Goal: Information Seeking & Learning: Learn about a topic

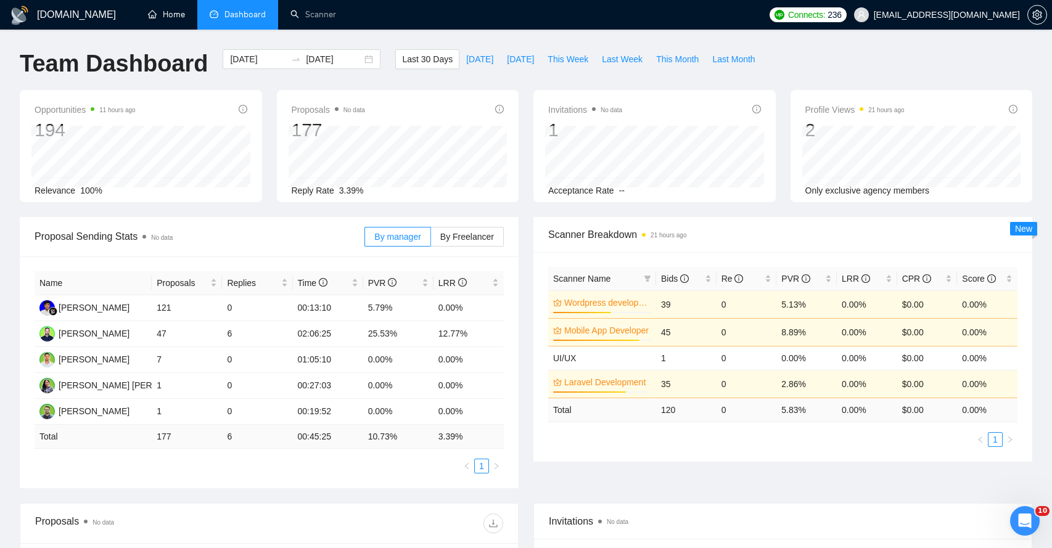
click at [167, 12] on link "Home" at bounding box center [166, 14] width 37 height 10
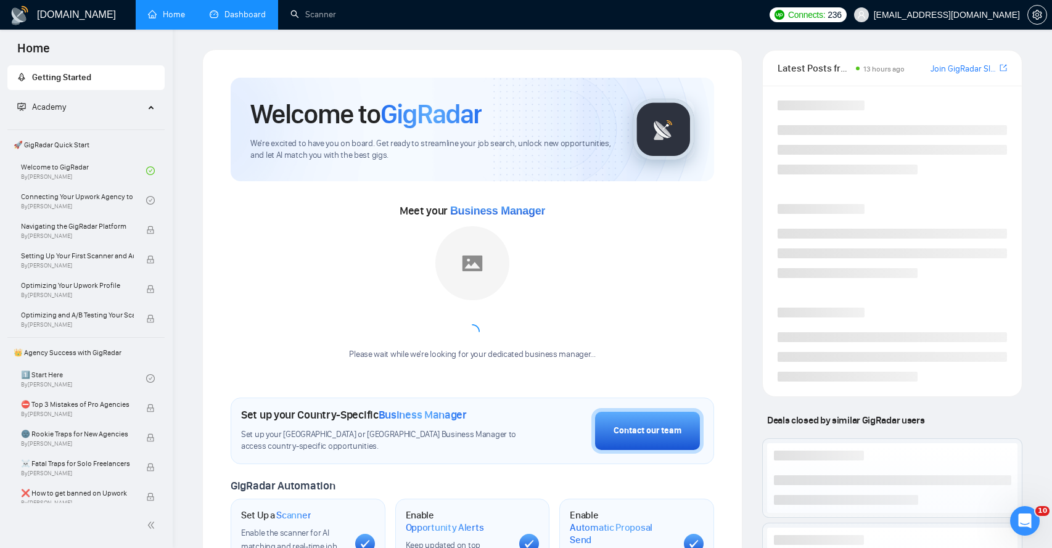
click at [232, 14] on link "Dashboard" at bounding box center [238, 14] width 56 height 10
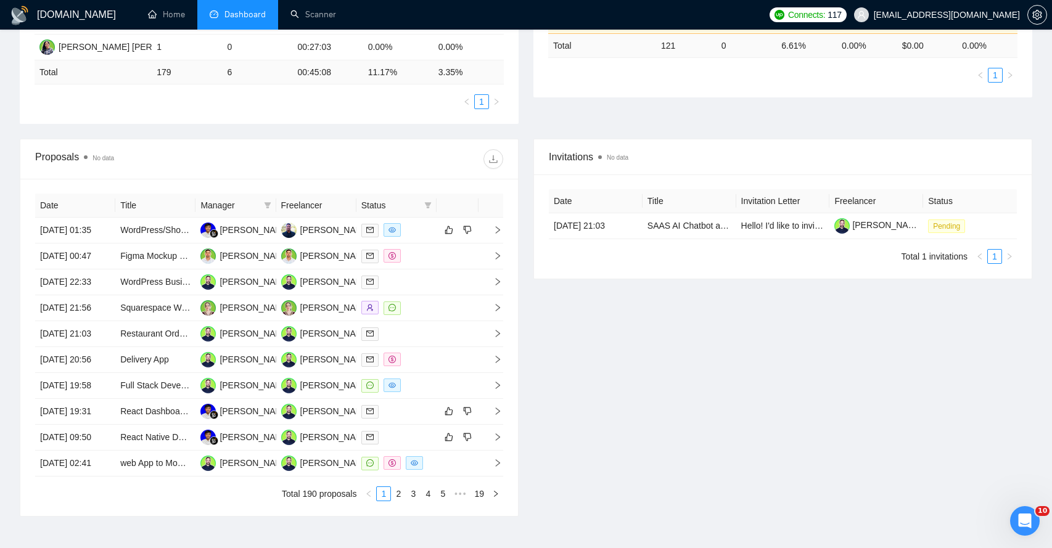
scroll to position [371, 0]
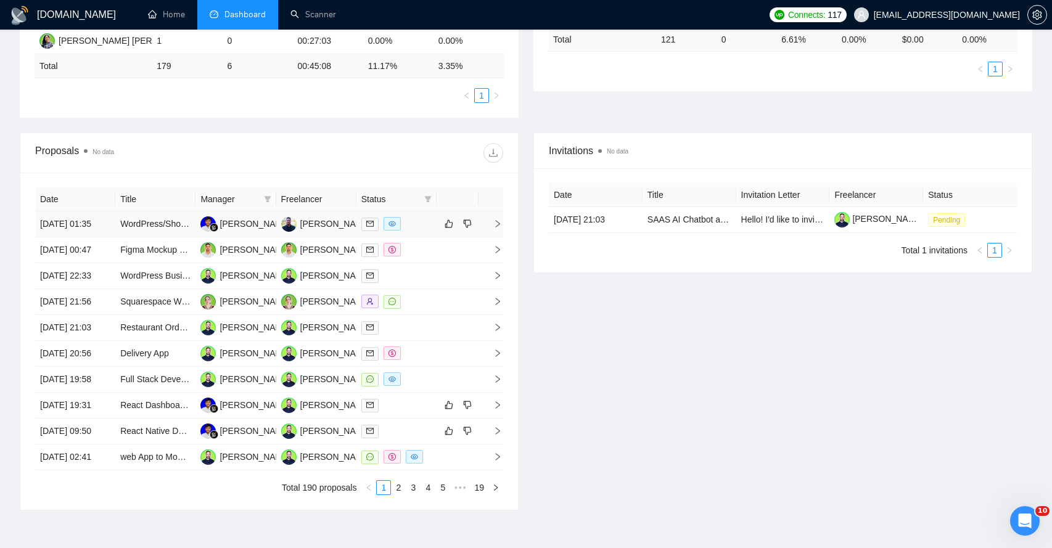
click at [498, 228] on icon "right" at bounding box center [498, 223] width 4 height 7
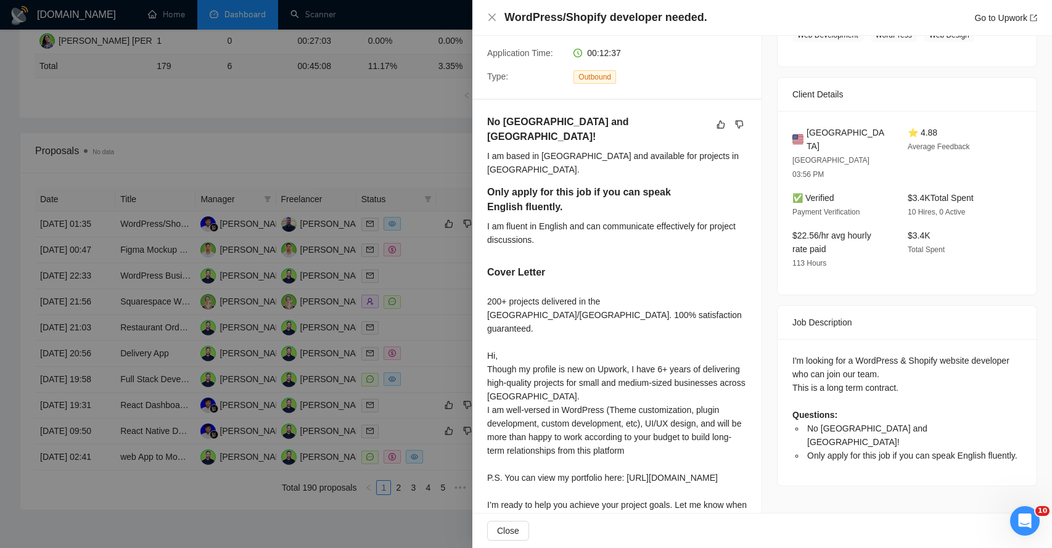
scroll to position [264, 0]
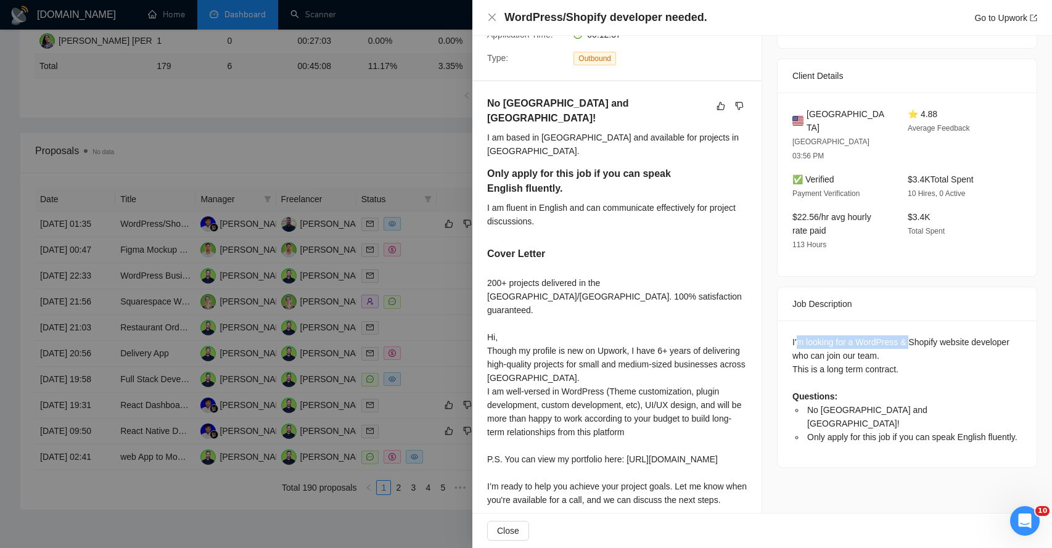
drag, startPoint x: 800, startPoint y: 315, endPoint x: 913, endPoint y: 308, distance: 113.7
click at [913, 335] on div "I'm looking for a WordPress & Shopify website developer who can join our team. …" at bounding box center [906, 389] width 229 height 109
drag, startPoint x: 799, startPoint y: 326, endPoint x: 850, endPoint y: 326, distance: 51.8
click at [850, 335] on div "I'm looking for a WordPress & Shopify website developer who can join our team. …" at bounding box center [906, 389] width 229 height 109
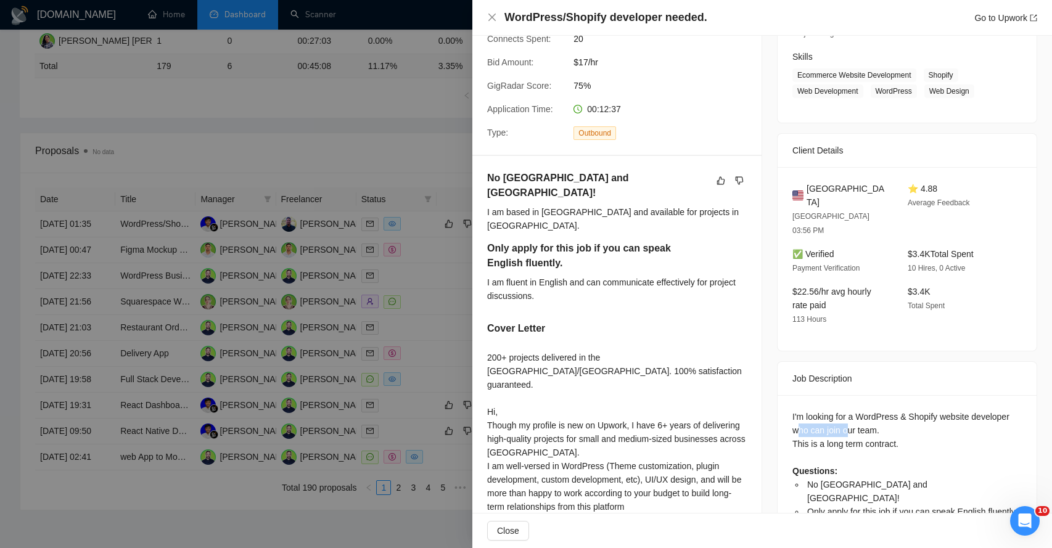
scroll to position [300, 0]
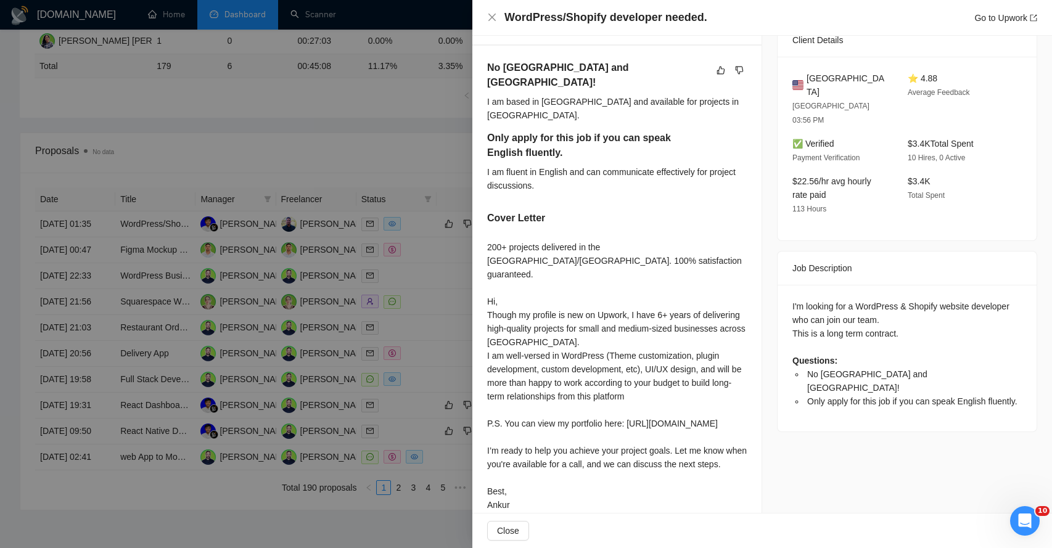
click at [800, 305] on div "I'm looking for a WordPress & Shopify website developer who can join our team. …" at bounding box center [906, 354] width 229 height 109
click at [519, 165] on div "I am fluent in English and can communicate effectively for project discussions." at bounding box center [617, 178] width 260 height 27
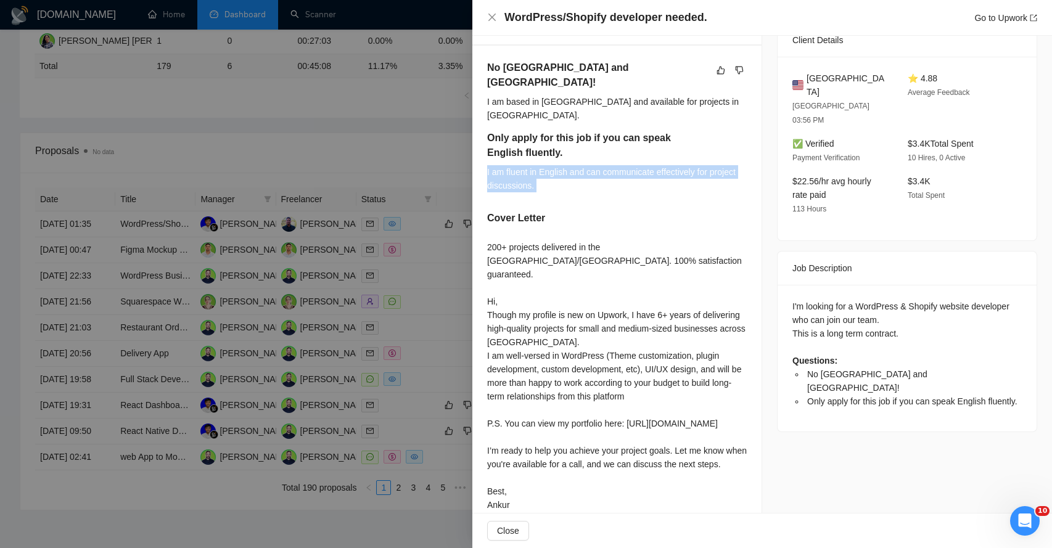
click at [519, 165] on div "I am fluent in English and can communicate effectively for project discussions." at bounding box center [617, 178] width 260 height 27
click at [511, 241] on div "200+ projects delivered in the [GEOGRAPHIC_DATA]/[GEOGRAPHIC_DATA]. 100% satisf…" at bounding box center [617, 376] width 260 height 271
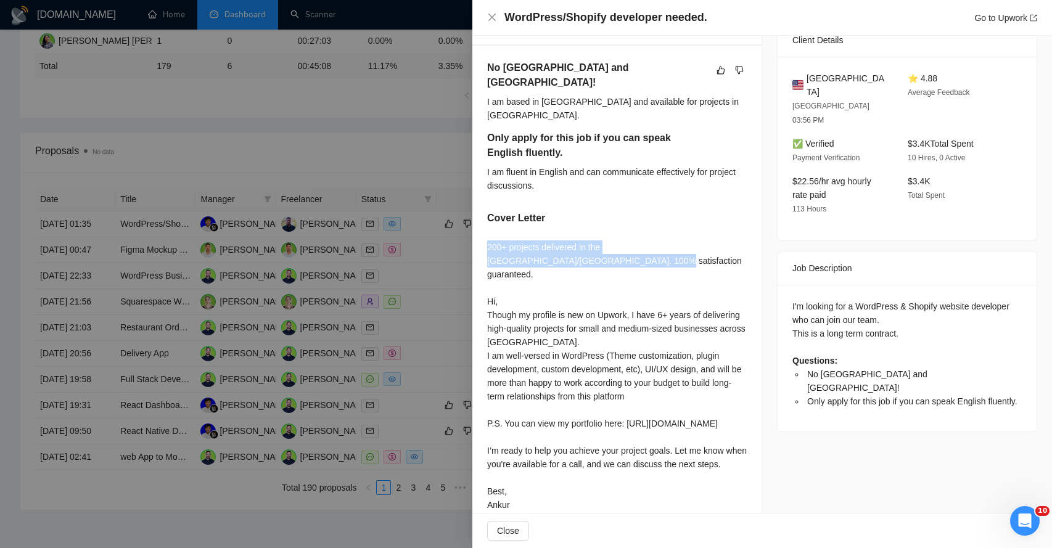
click at [511, 241] on div "200+ projects delivered in the [GEOGRAPHIC_DATA]/[GEOGRAPHIC_DATA]. 100% satisf…" at bounding box center [617, 376] width 260 height 271
click at [510, 276] on div "200+ projects delivered in the [GEOGRAPHIC_DATA]/[GEOGRAPHIC_DATA]. 100% satisf…" at bounding box center [617, 376] width 260 height 271
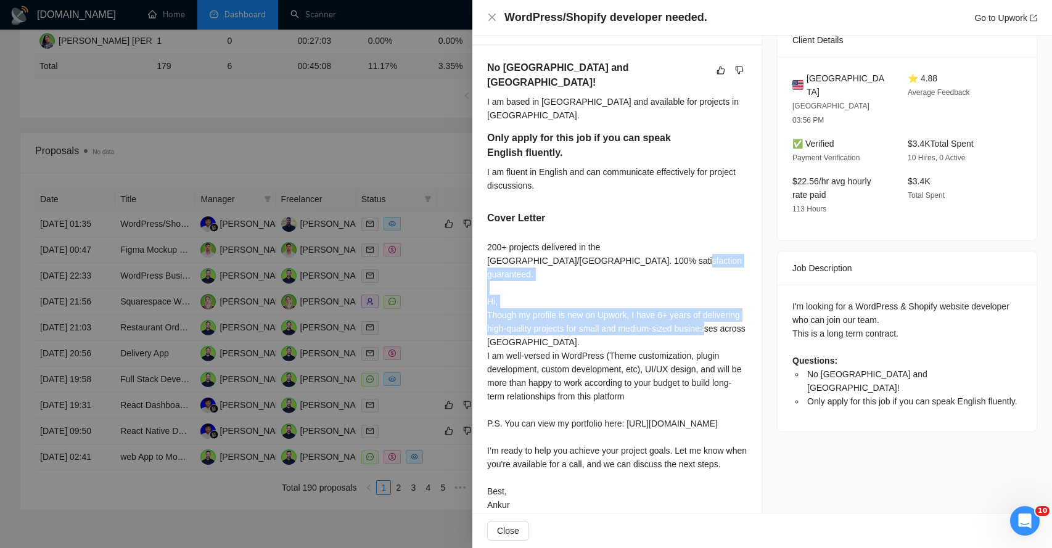
click at [510, 276] on div "200+ projects delivered in the [GEOGRAPHIC_DATA]/[GEOGRAPHIC_DATA]. 100% satisf…" at bounding box center [617, 376] width 260 height 271
click at [517, 281] on div "200+ projects delivered in the [GEOGRAPHIC_DATA]/[GEOGRAPHIC_DATA]. 100% satisf…" at bounding box center [617, 376] width 260 height 271
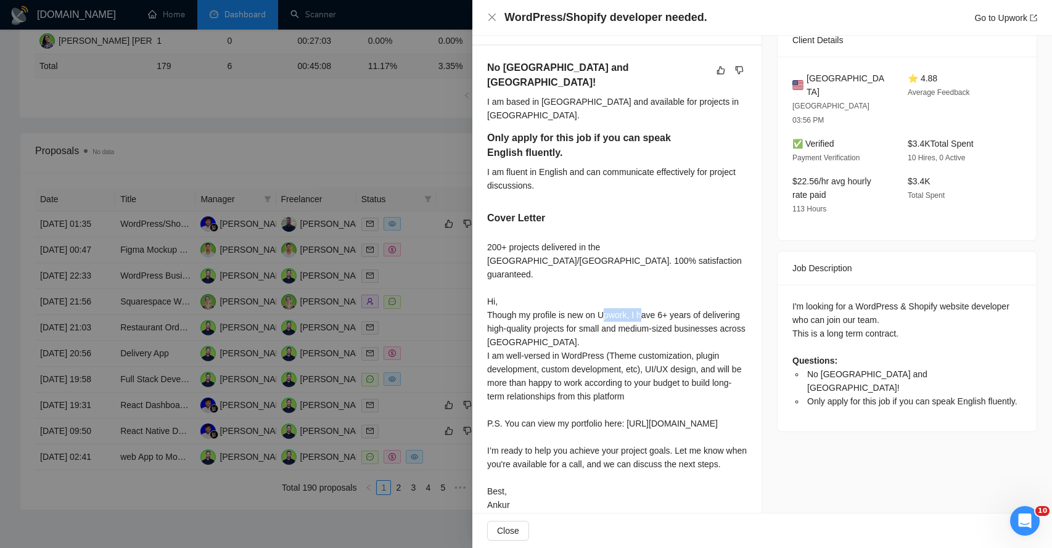
click at [517, 281] on div "200+ projects delivered in the [GEOGRAPHIC_DATA]/[GEOGRAPHIC_DATA]. 100% satisf…" at bounding box center [617, 376] width 260 height 271
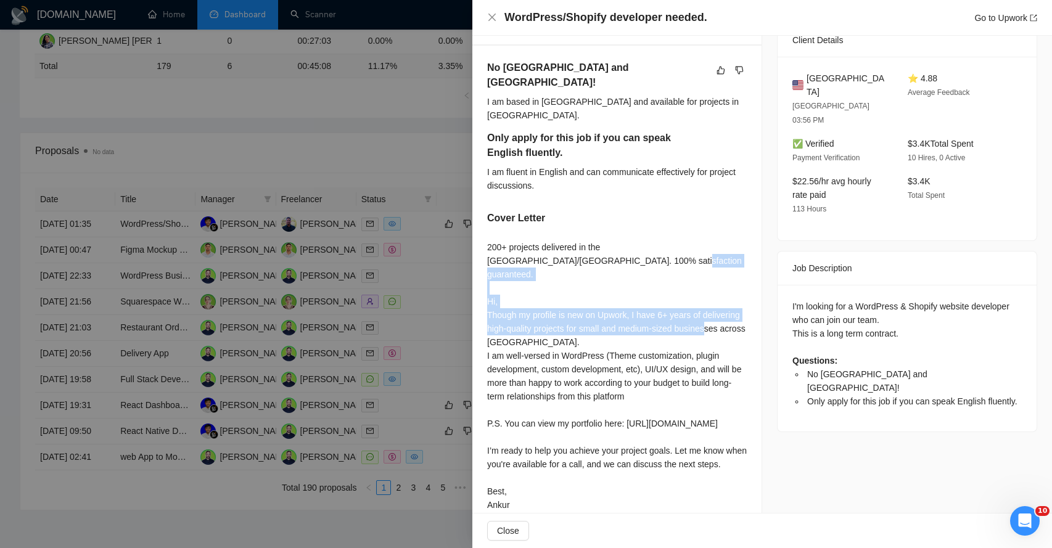
click at [517, 281] on div "200+ projects delivered in the [GEOGRAPHIC_DATA]/[GEOGRAPHIC_DATA]. 100% satisf…" at bounding box center [617, 376] width 260 height 271
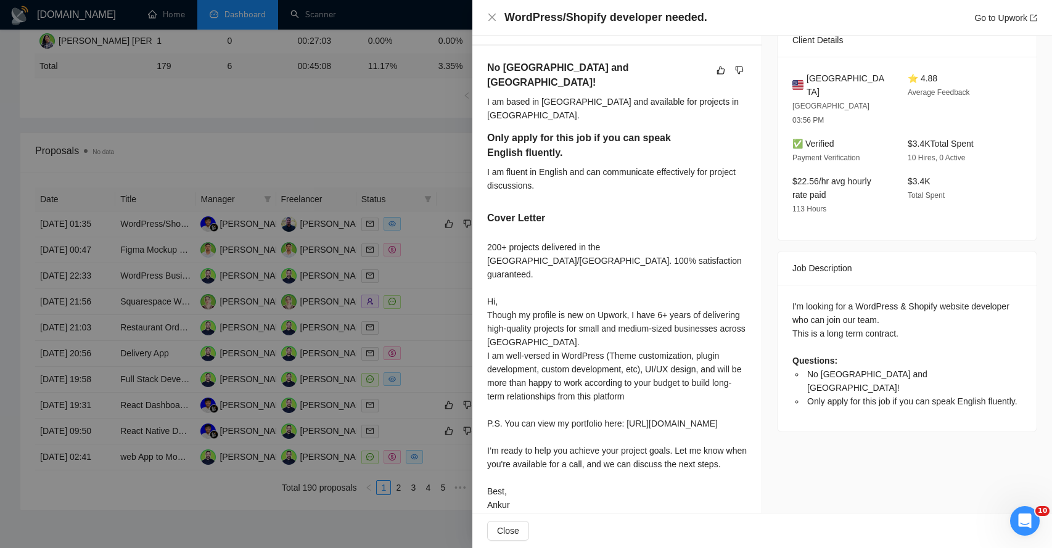
click at [512, 290] on div "200+ projects delivered in the [GEOGRAPHIC_DATA]/[GEOGRAPHIC_DATA]. 100% satisf…" at bounding box center [617, 376] width 260 height 271
click at [510, 305] on div "200+ projects delivered in the [GEOGRAPHIC_DATA]/[GEOGRAPHIC_DATA]. 100% satisf…" at bounding box center [617, 376] width 260 height 271
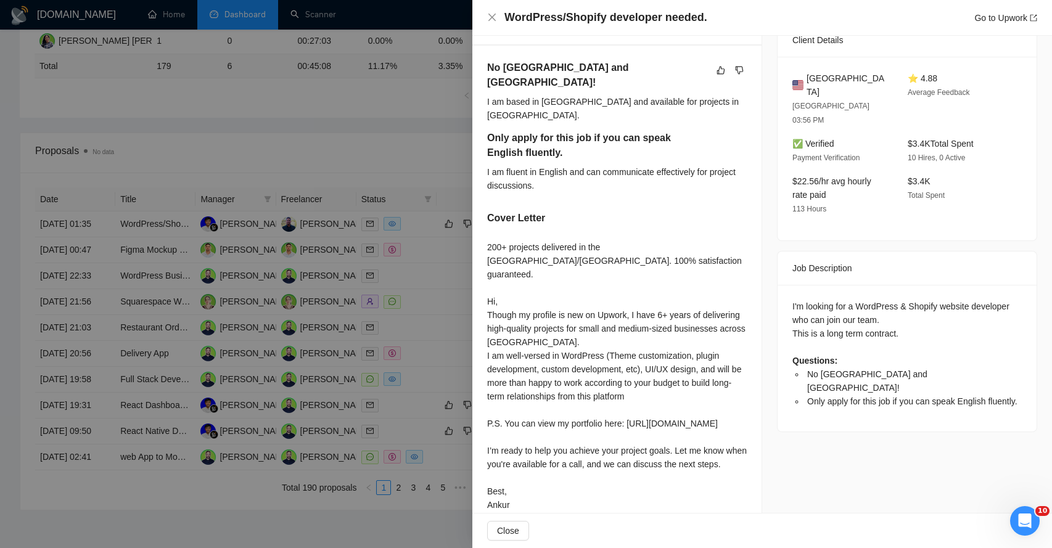
click at [506, 314] on div "200+ projects delivered in the [GEOGRAPHIC_DATA]/[GEOGRAPHIC_DATA]. 100% satisf…" at bounding box center [617, 376] width 260 height 271
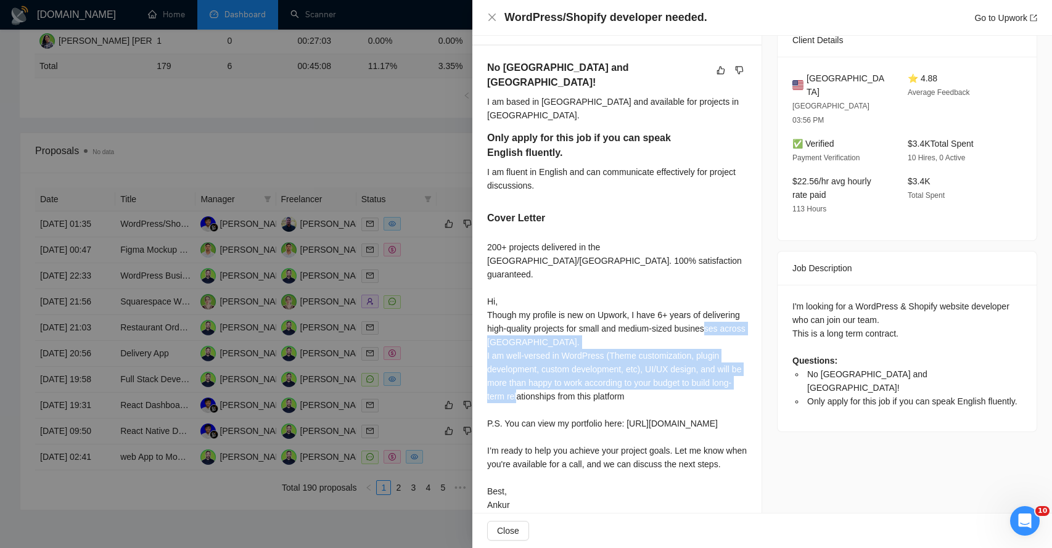
click at [506, 314] on div "200+ projects delivered in the [GEOGRAPHIC_DATA]/[GEOGRAPHIC_DATA]. 100% satisf…" at bounding box center [617, 376] width 260 height 271
click at [511, 323] on div "200+ projects delivered in the [GEOGRAPHIC_DATA]/[GEOGRAPHIC_DATA]. 100% satisf…" at bounding box center [617, 376] width 260 height 271
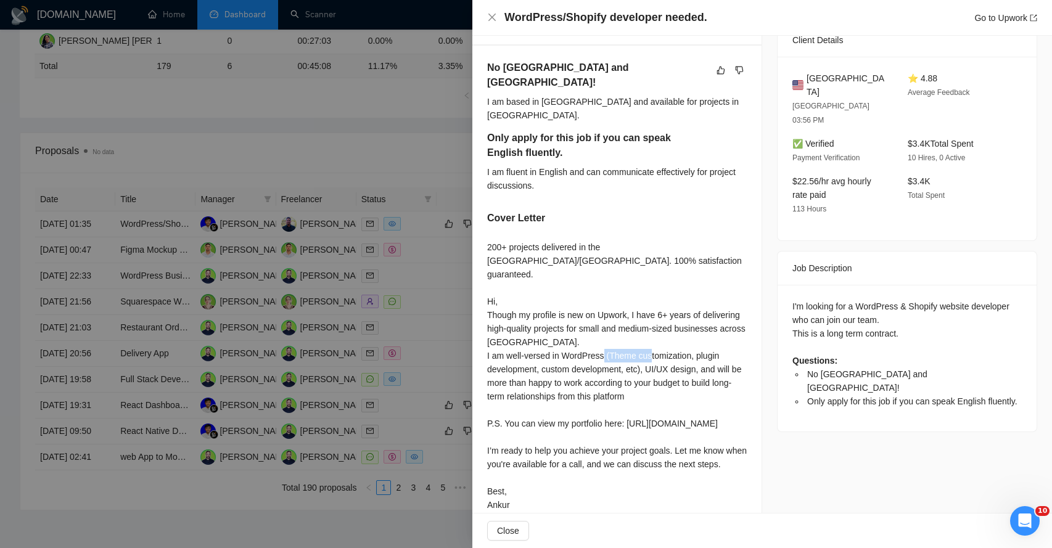
click at [511, 323] on div "200+ projects delivered in the [GEOGRAPHIC_DATA]/[GEOGRAPHIC_DATA]. 100% satisf…" at bounding box center [617, 376] width 260 height 271
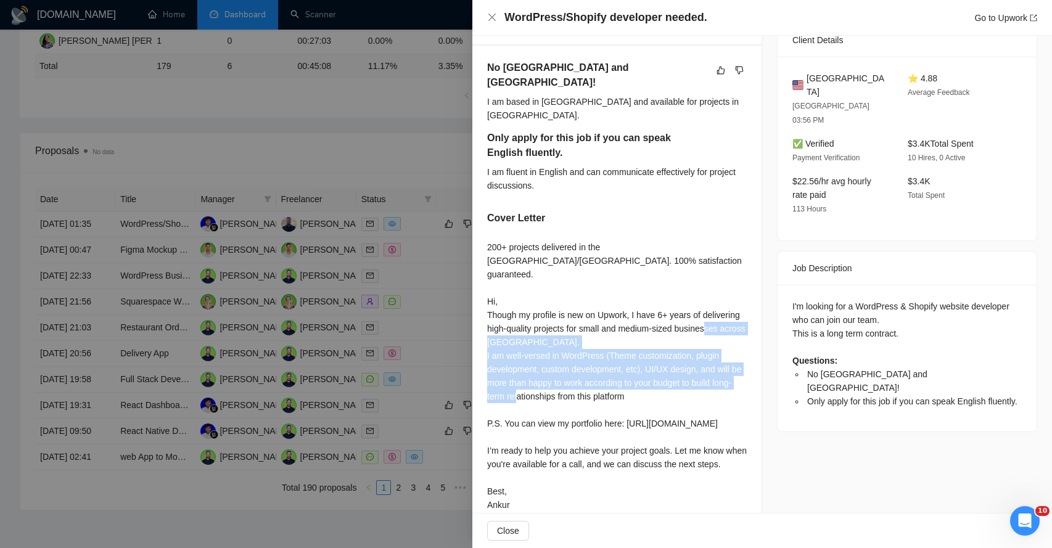
click at [511, 323] on div "200+ projects delivered in the [GEOGRAPHIC_DATA]/[GEOGRAPHIC_DATA]. 100% satisf…" at bounding box center [617, 376] width 260 height 271
click at [532, 345] on div "200+ projects delivered in the [GEOGRAPHIC_DATA]/[GEOGRAPHIC_DATA]. 100% satisf…" at bounding box center [617, 376] width 260 height 271
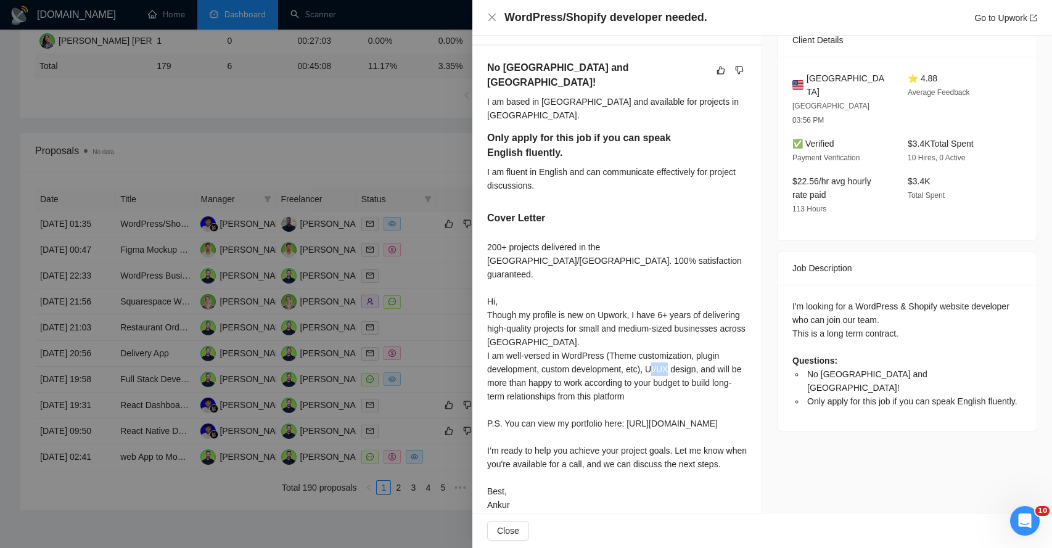
click at [532, 345] on div "200+ projects delivered in the [GEOGRAPHIC_DATA]/[GEOGRAPHIC_DATA]. 100% satisf…" at bounding box center [617, 376] width 260 height 271
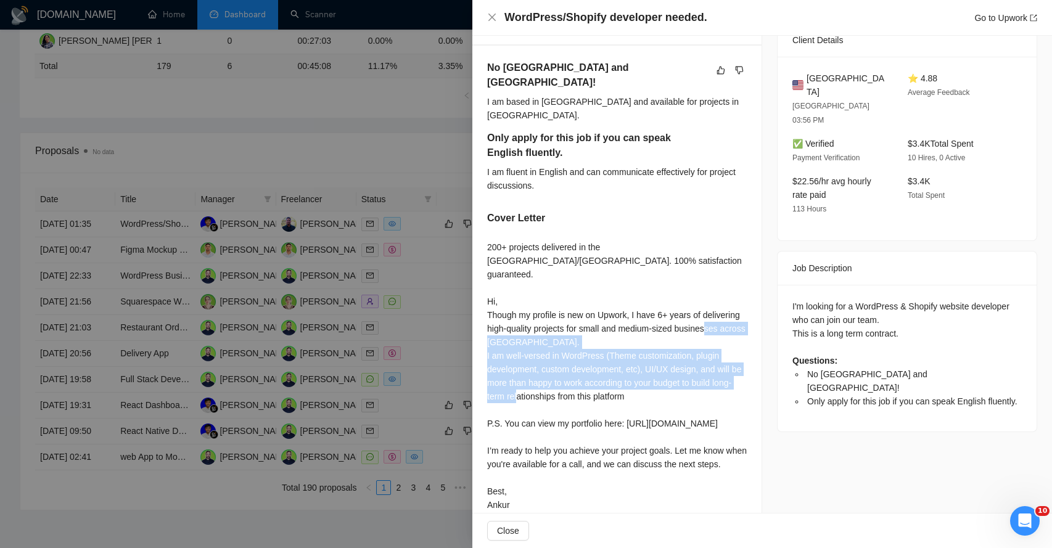
click at [532, 345] on div "200+ projects delivered in the [GEOGRAPHIC_DATA]/[GEOGRAPHIC_DATA]. 100% satisf…" at bounding box center [617, 376] width 260 height 271
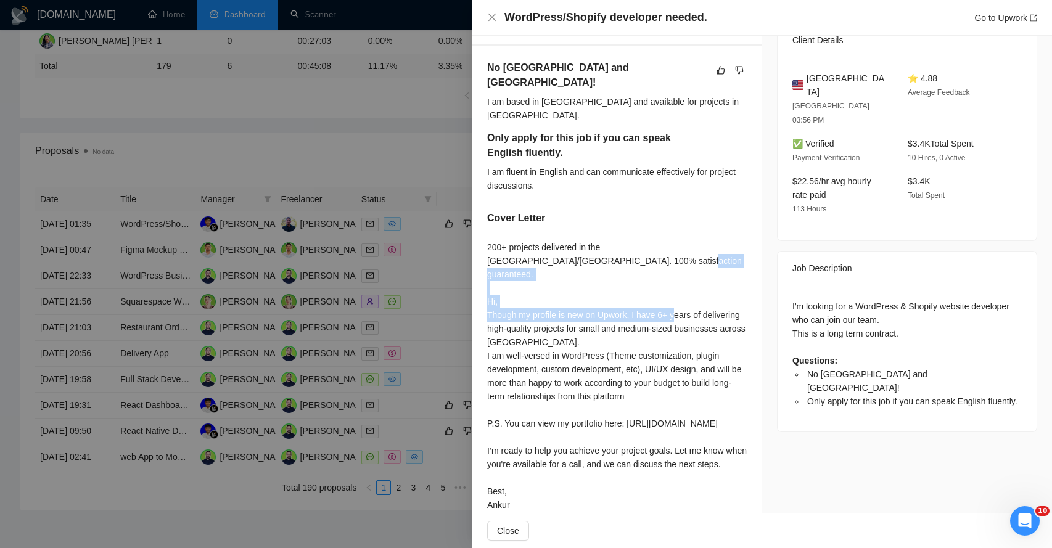
drag, startPoint x: 500, startPoint y: 272, endPoint x: 559, endPoint y: 280, distance: 60.4
click at [562, 280] on div "200+ projects delivered in the [GEOGRAPHIC_DATA]/[GEOGRAPHIC_DATA]. 100% satisf…" at bounding box center [617, 376] width 260 height 271
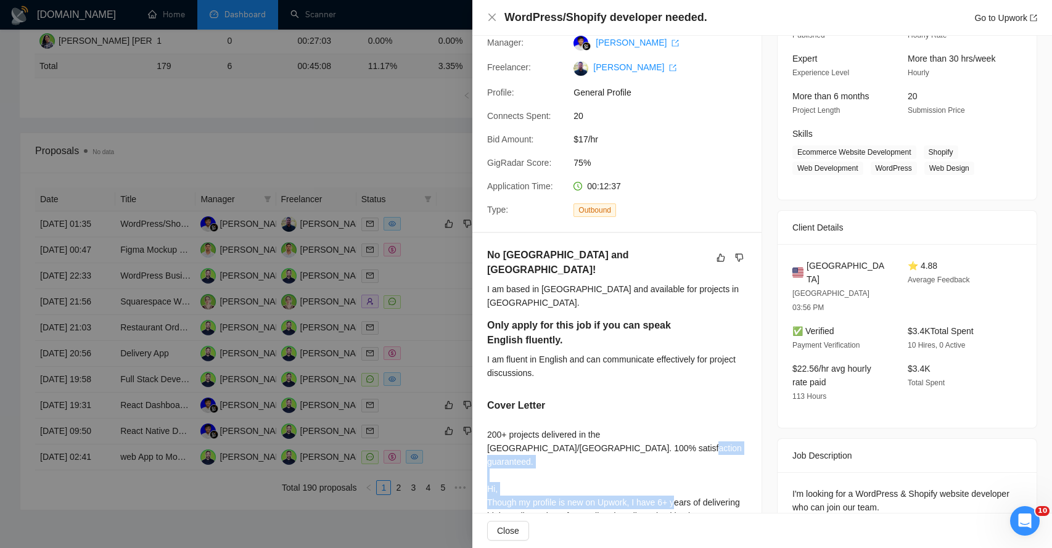
scroll to position [303, 0]
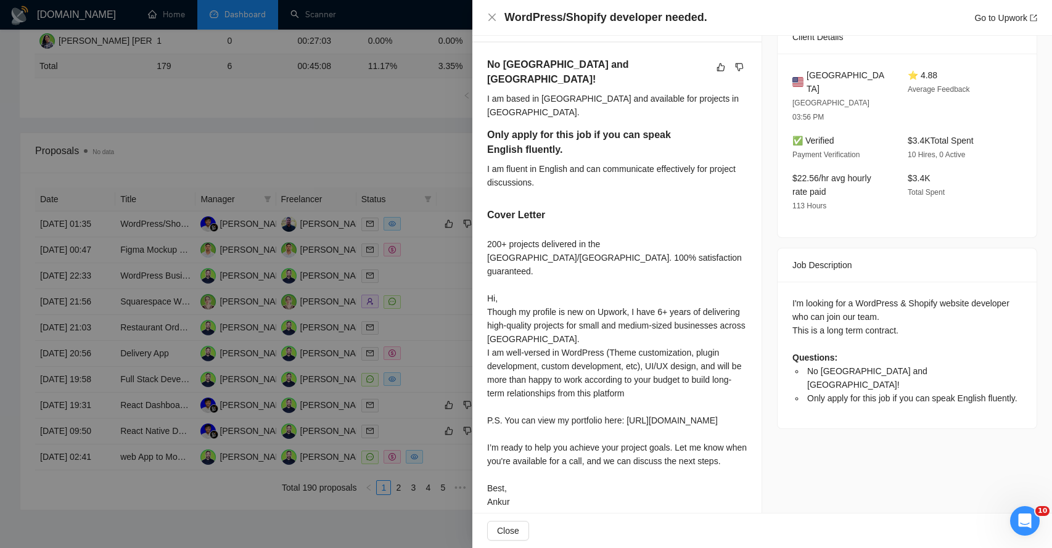
click at [553, 371] on div "200+ projects delivered in the [GEOGRAPHIC_DATA]/[GEOGRAPHIC_DATA]. 100% satisf…" at bounding box center [617, 372] width 260 height 271
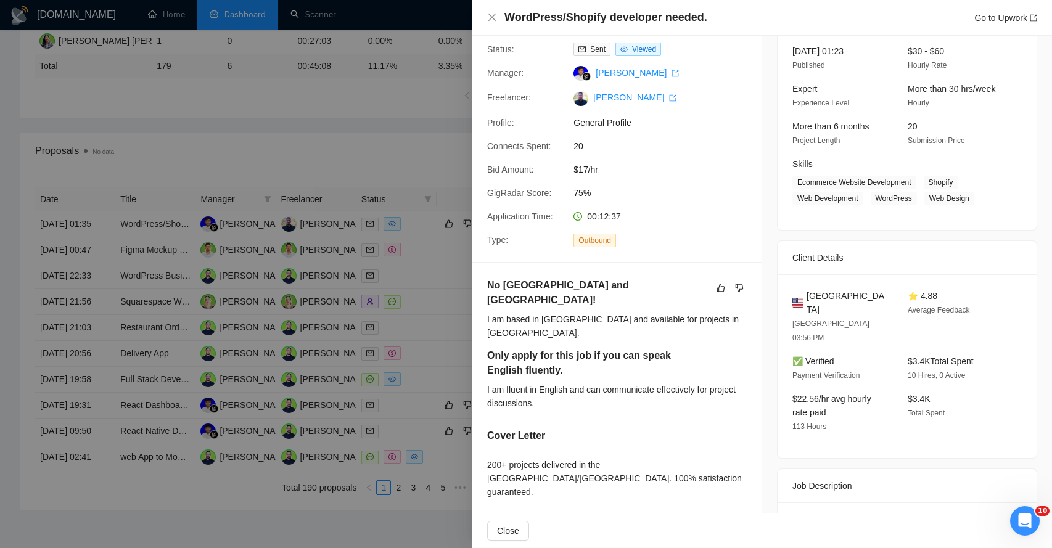
scroll to position [0, 0]
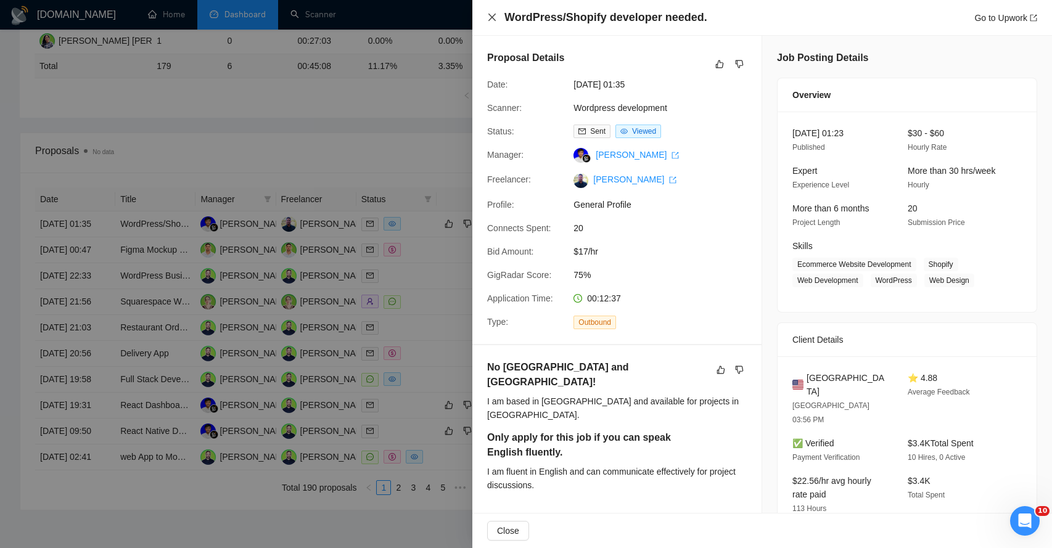
click at [492, 14] on icon "close" at bounding box center [492, 17] width 10 height 10
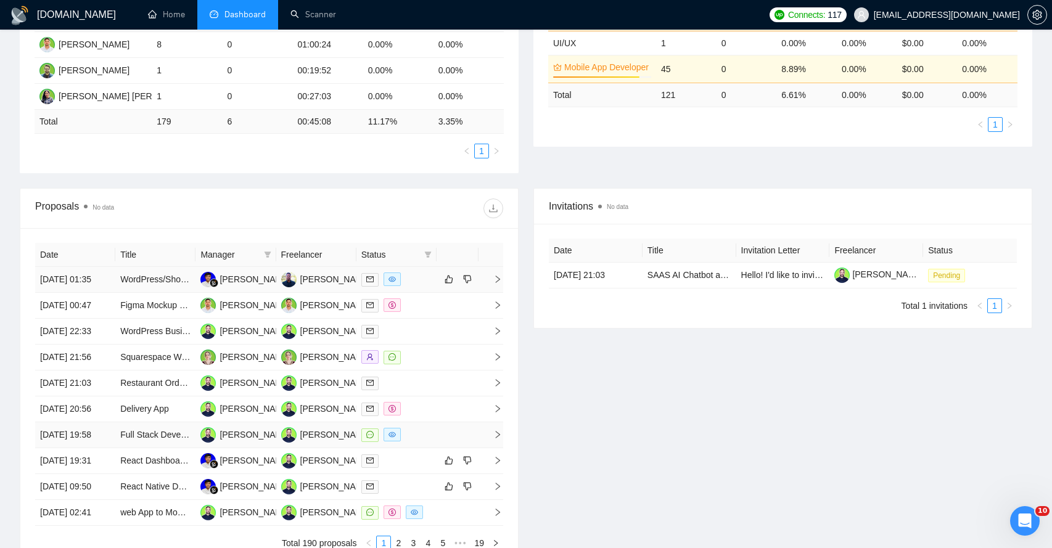
scroll to position [313, 0]
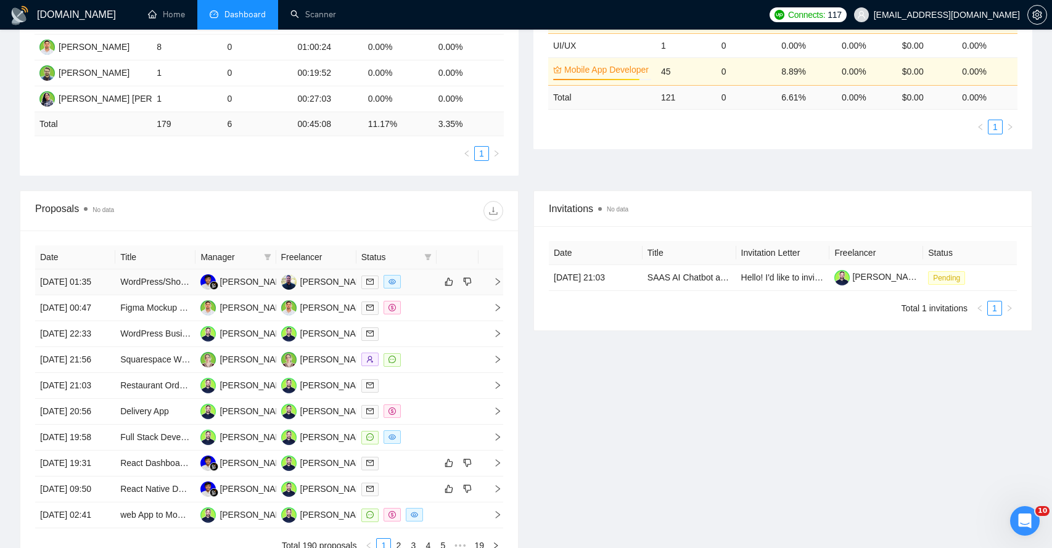
click at [498, 286] on icon "right" at bounding box center [498, 281] width 4 height 7
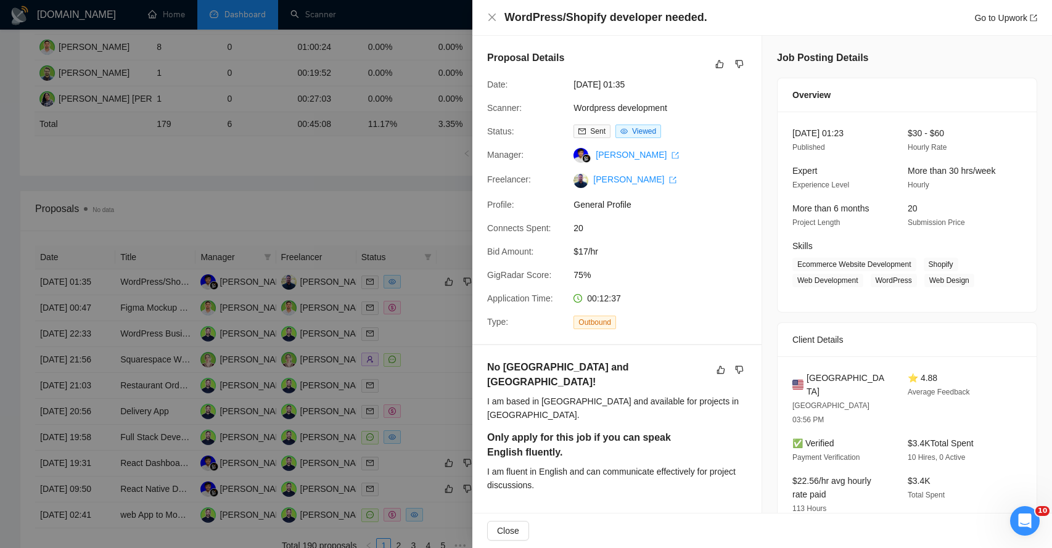
click at [401, 185] on div at bounding box center [526, 274] width 1052 height 548
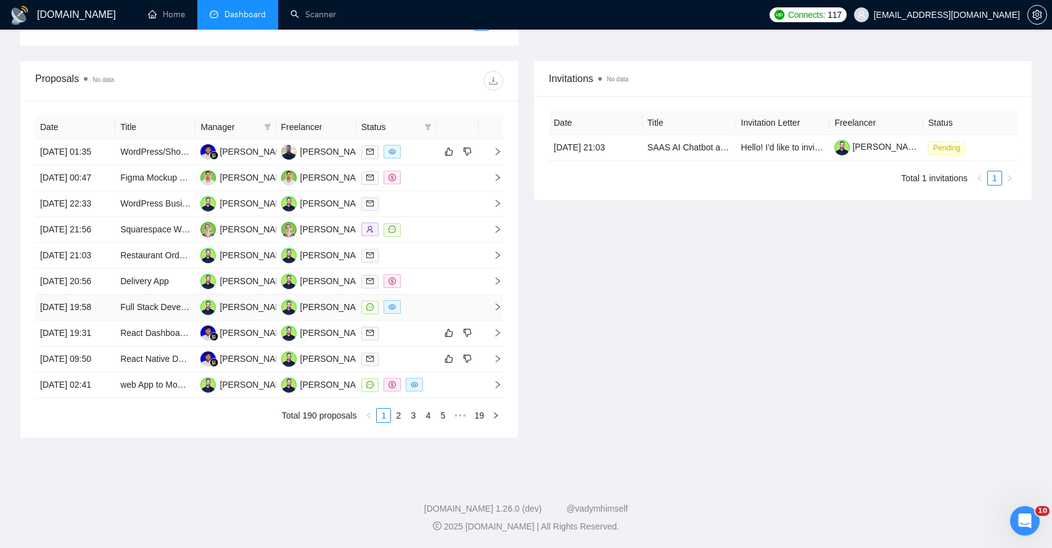
scroll to position [559, 0]
click at [492, 321] on td at bounding box center [491, 334] width 25 height 26
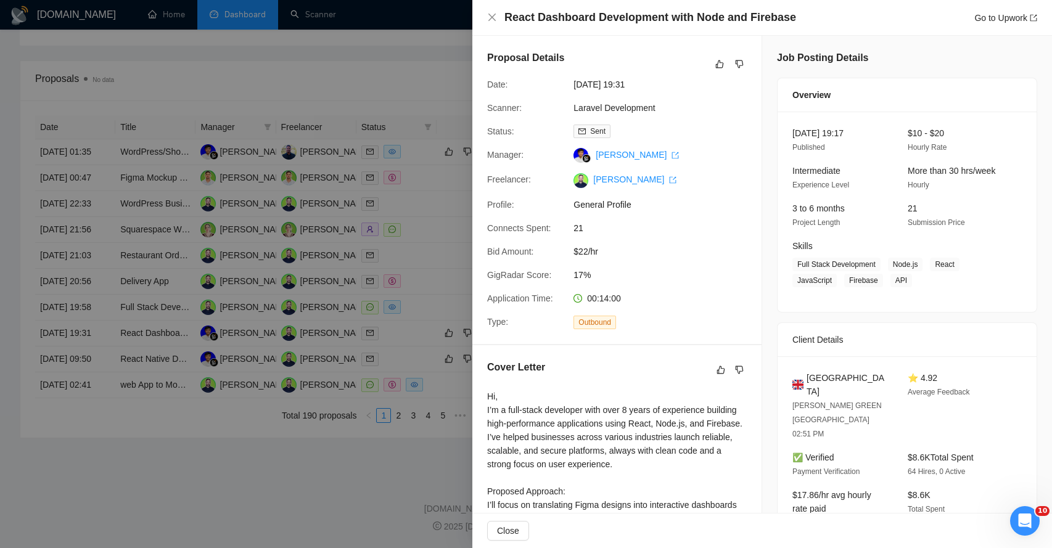
click at [330, 490] on div at bounding box center [526, 274] width 1052 height 548
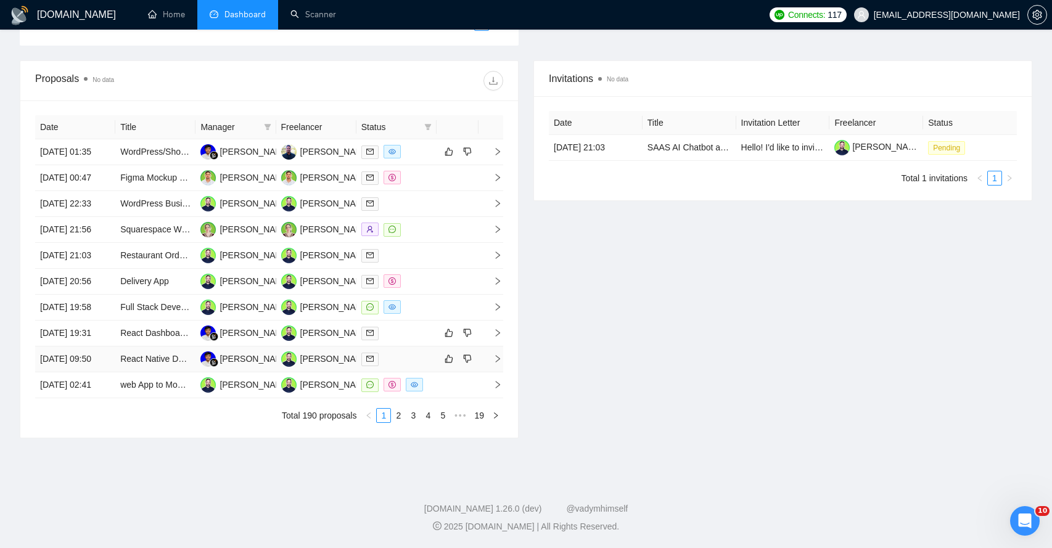
click at [495, 355] on icon "right" at bounding box center [497, 359] width 9 height 9
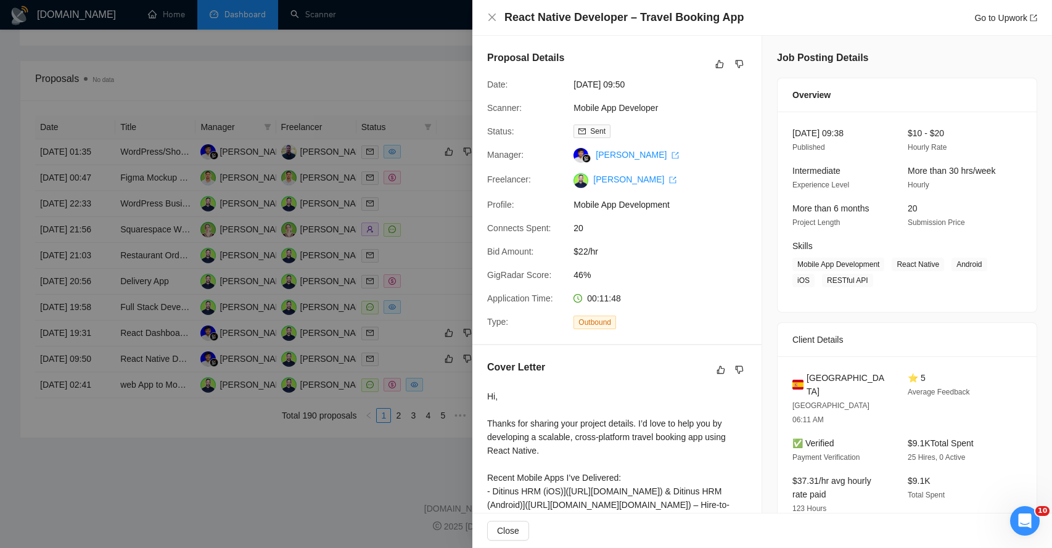
click at [347, 484] on div at bounding box center [526, 274] width 1052 height 548
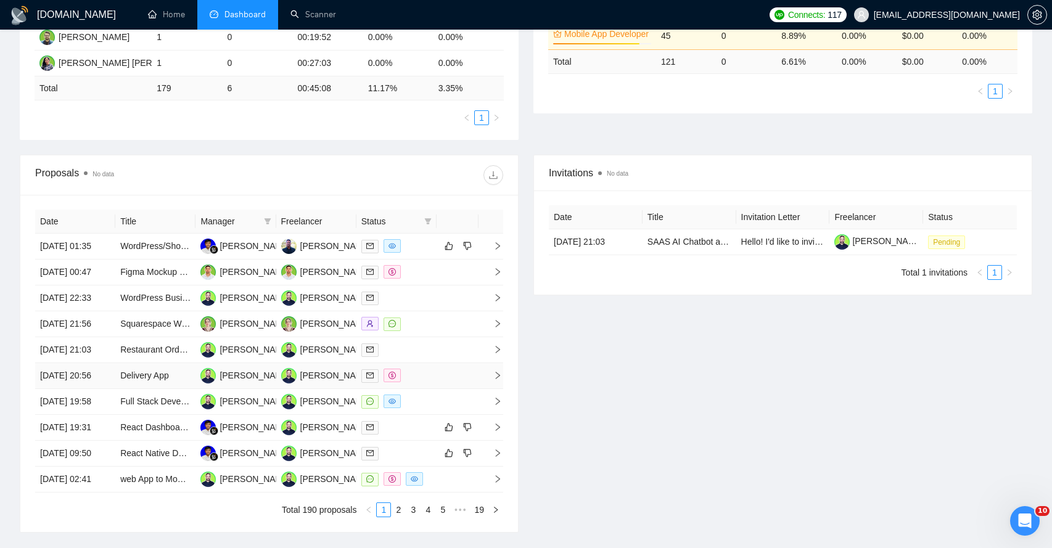
scroll to position [345, 0]
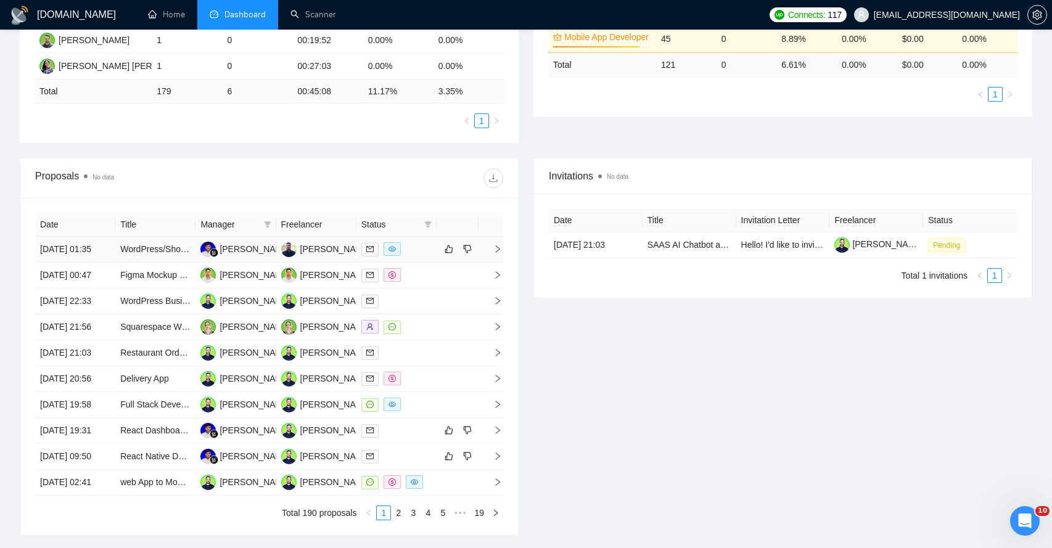
click at [495, 253] on icon "right" at bounding box center [497, 249] width 9 height 9
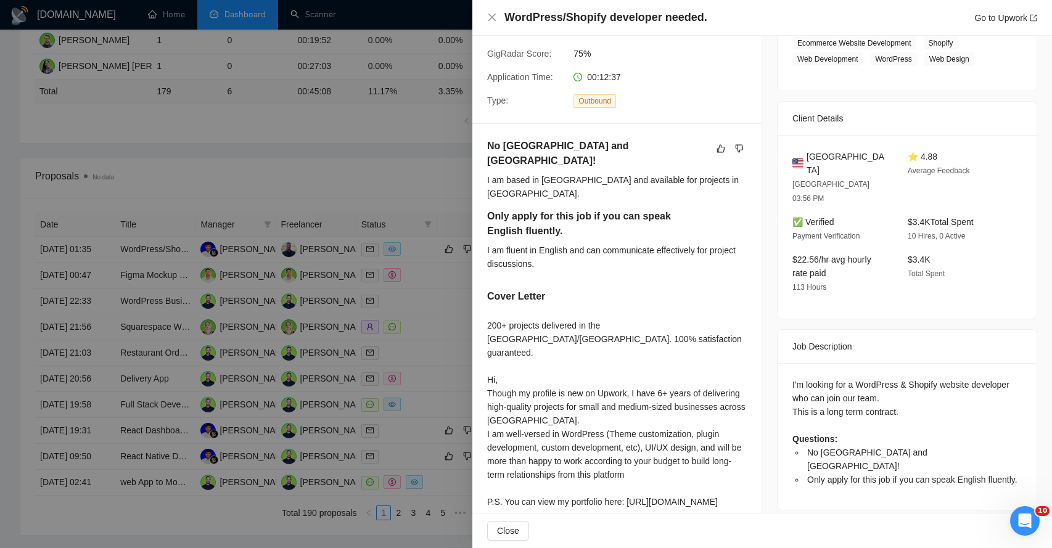
scroll to position [303, 0]
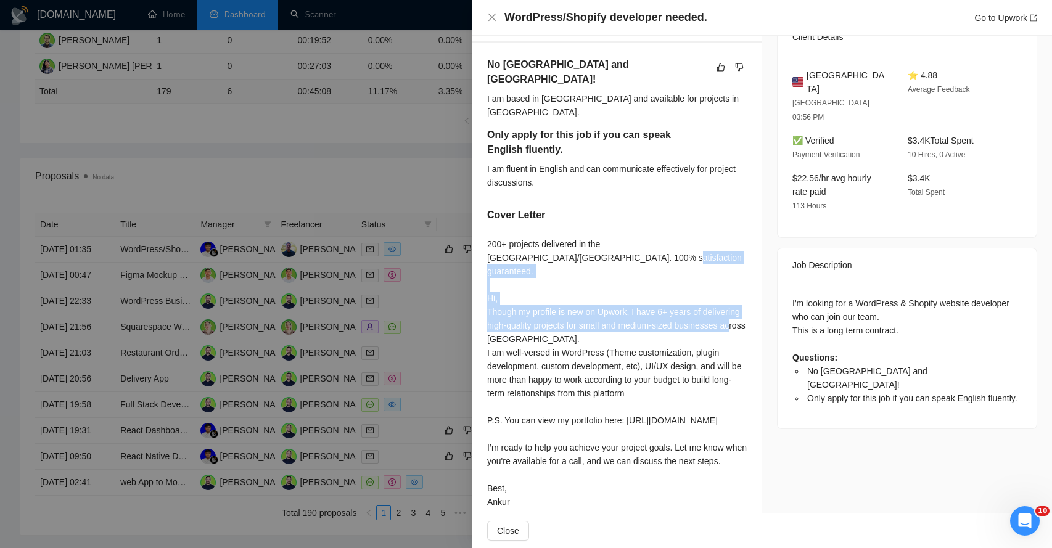
drag, startPoint x: 491, startPoint y: 258, endPoint x: 511, endPoint y: 308, distance: 53.1
click at [511, 308] on div "200+ projects delivered in the [GEOGRAPHIC_DATA]/[GEOGRAPHIC_DATA]. 100% satisf…" at bounding box center [617, 372] width 260 height 271
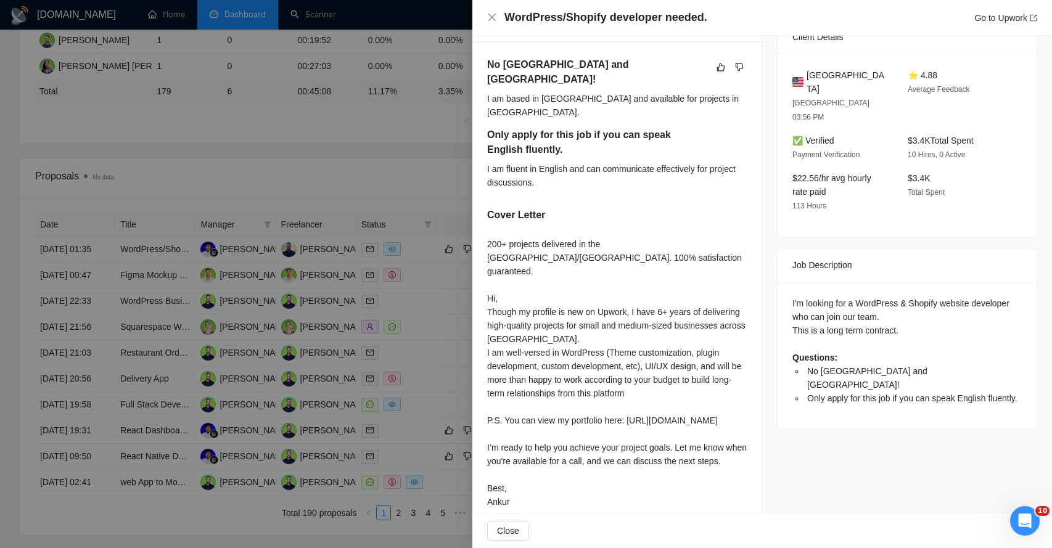
click at [509, 327] on div "200+ projects delivered in the [GEOGRAPHIC_DATA]/[GEOGRAPHIC_DATA]. 100% satisf…" at bounding box center [617, 372] width 260 height 271
drag, startPoint x: 488, startPoint y: 256, endPoint x: 509, endPoint y: 281, distance: 32.4
click at [509, 281] on div "200+ projects delivered in the [GEOGRAPHIC_DATA]/[GEOGRAPHIC_DATA]. 100% satisf…" at bounding box center [617, 372] width 260 height 271
click at [533, 273] on div "200+ projects delivered in the [GEOGRAPHIC_DATA]/[GEOGRAPHIC_DATA]. 100% satisf…" at bounding box center [617, 372] width 260 height 271
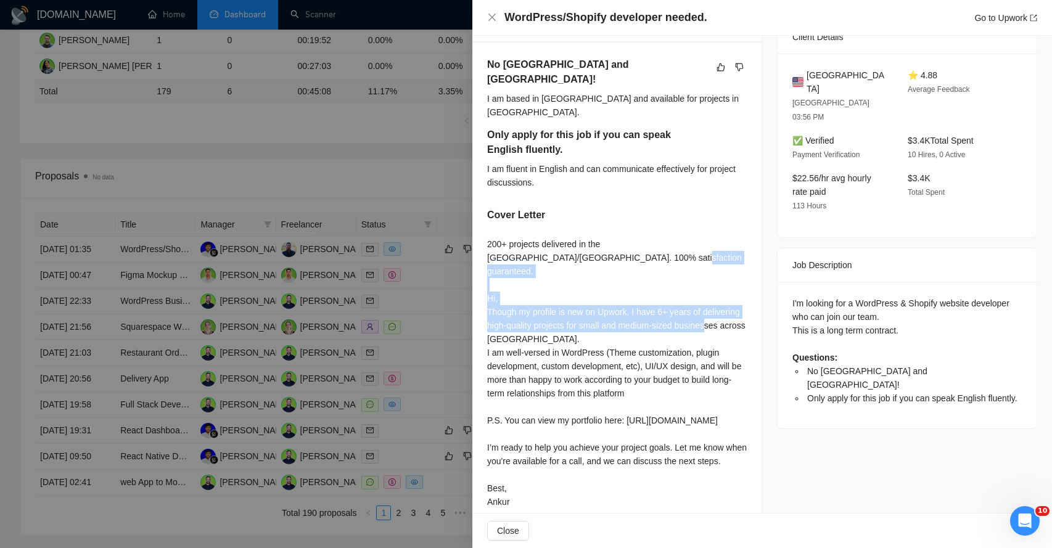
click at [533, 273] on div "200+ projects delivered in the [GEOGRAPHIC_DATA]/[GEOGRAPHIC_DATA]. 100% satisf…" at bounding box center [617, 372] width 260 height 271
click at [517, 286] on div "200+ projects delivered in the [GEOGRAPHIC_DATA]/[GEOGRAPHIC_DATA]. 100% satisf…" at bounding box center [617, 372] width 260 height 271
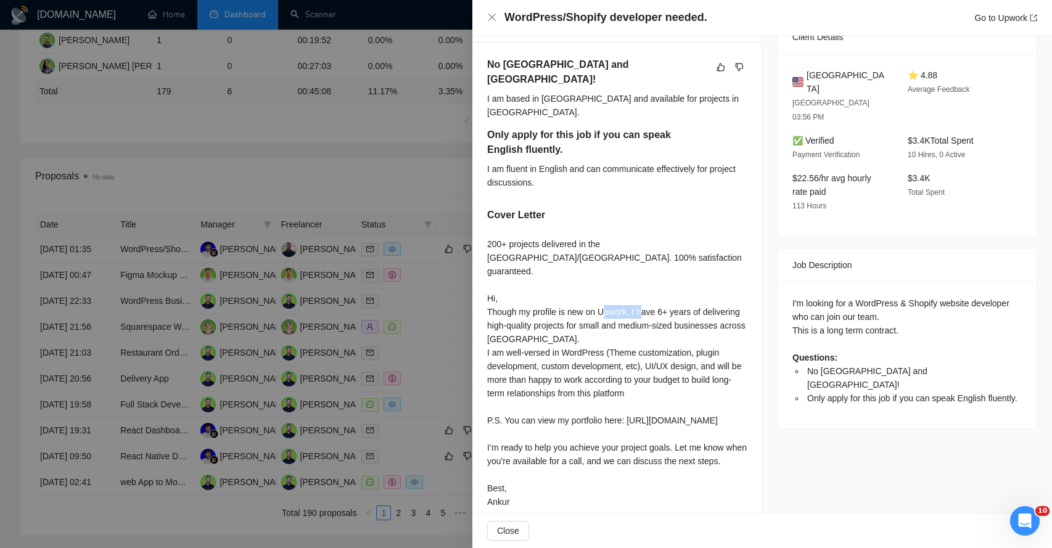
click at [517, 286] on div "200+ projects delivered in the [GEOGRAPHIC_DATA]/[GEOGRAPHIC_DATA]. 100% satisf…" at bounding box center [617, 372] width 260 height 271
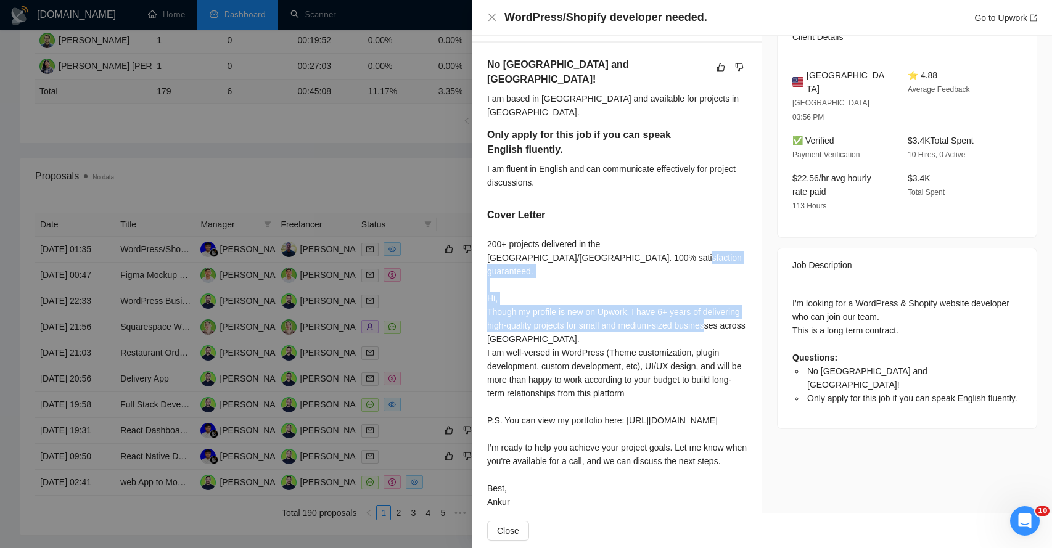
click at [517, 286] on div "200+ projects delivered in the [GEOGRAPHIC_DATA]/[GEOGRAPHIC_DATA]. 100% satisf…" at bounding box center [617, 372] width 260 height 271
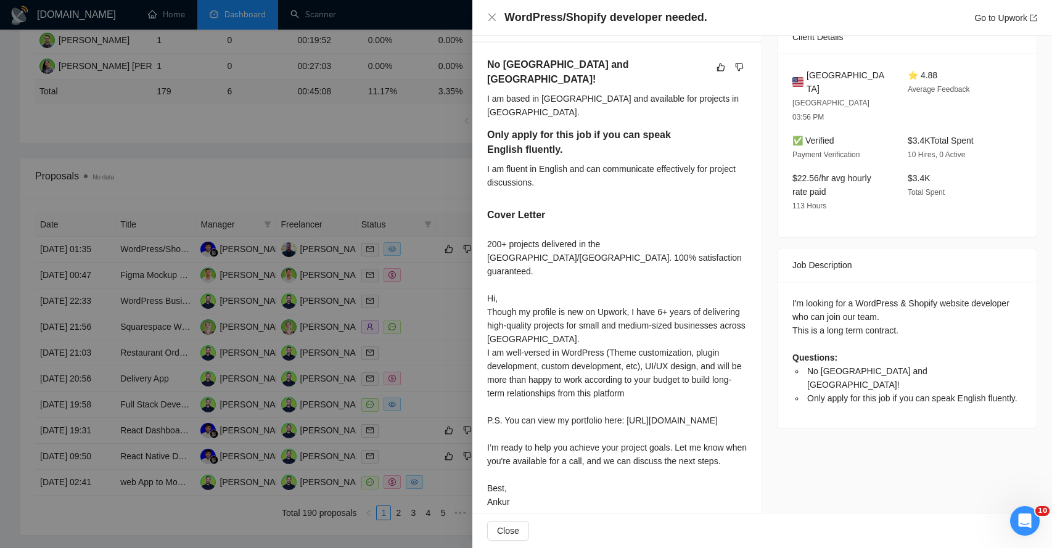
click at [503, 316] on div "200+ projects delivered in the [GEOGRAPHIC_DATA]/[GEOGRAPHIC_DATA]. 100% satisf…" at bounding box center [617, 372] width 260 height 271
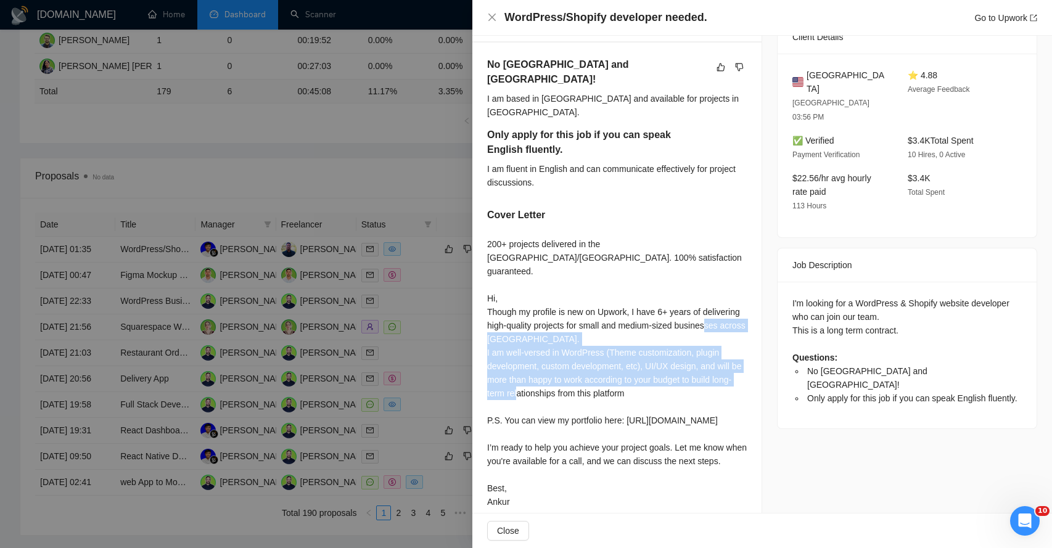
click at [503, 316] on div "200+ projects delivered in the [GEOGRAPHIC_DATA]/[GEOGRAPHIC_DATA]. 100% satisf…" at bounding box center [617, 372] width 260 height 271
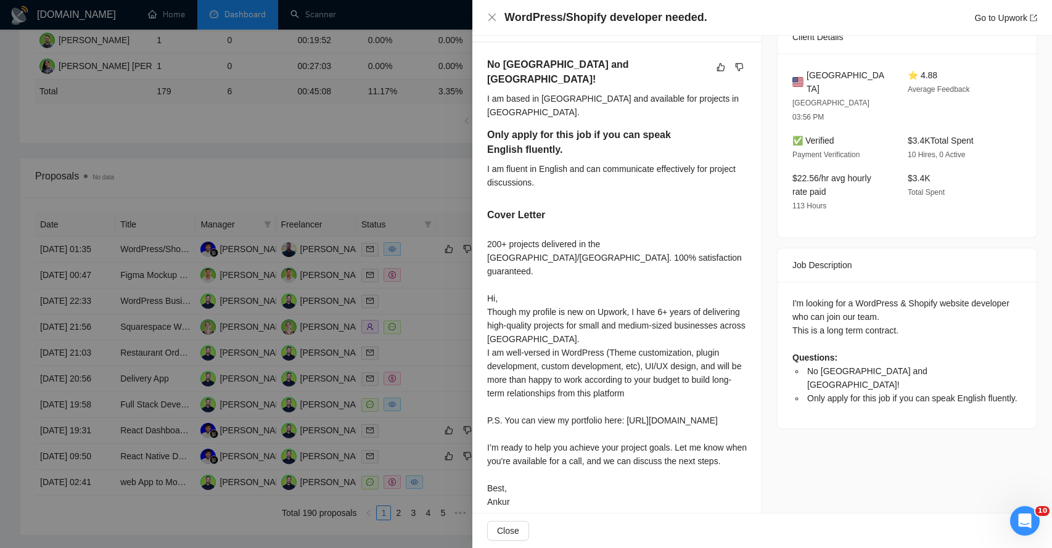
click at [523, 380] on div "200+ projects delivered in the [GEOGRAPHIC_DATA]/[GEOGRAPHIC_DATA]. 100% satisf…" at bounding box center [617, 372] width 260 height 271
click at [520, 421] on div "200+ projects delivered in the [GEOGRAPHIC_DATA]/[GEOGRAPHIC_DATA]. 100% satisf…" at bounding box center [617, 372] width 260 height 271
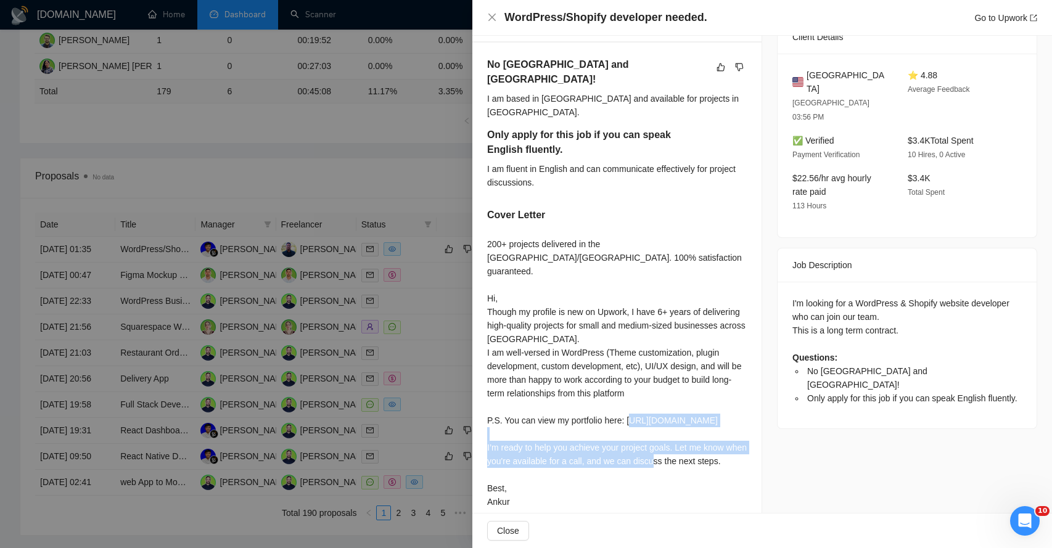
click at [520, 421] on div "200+ projects delivered in the [GEOGRAPHIC_DATA]/[GEOGRAPHIC_DATA]. 100% satisf…" at bounding box center [617, 372] width 260 height 271
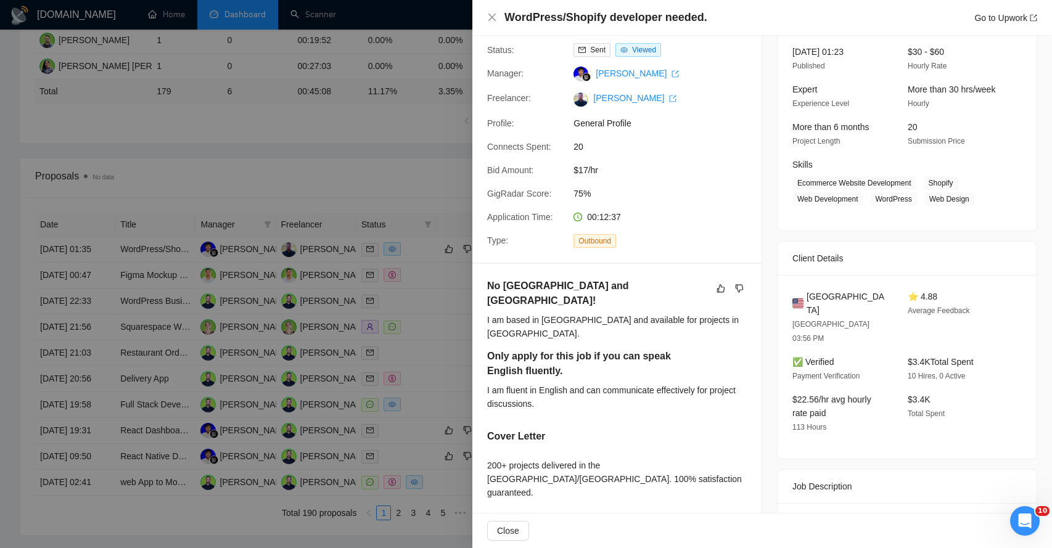
scroll to position [0, 0]
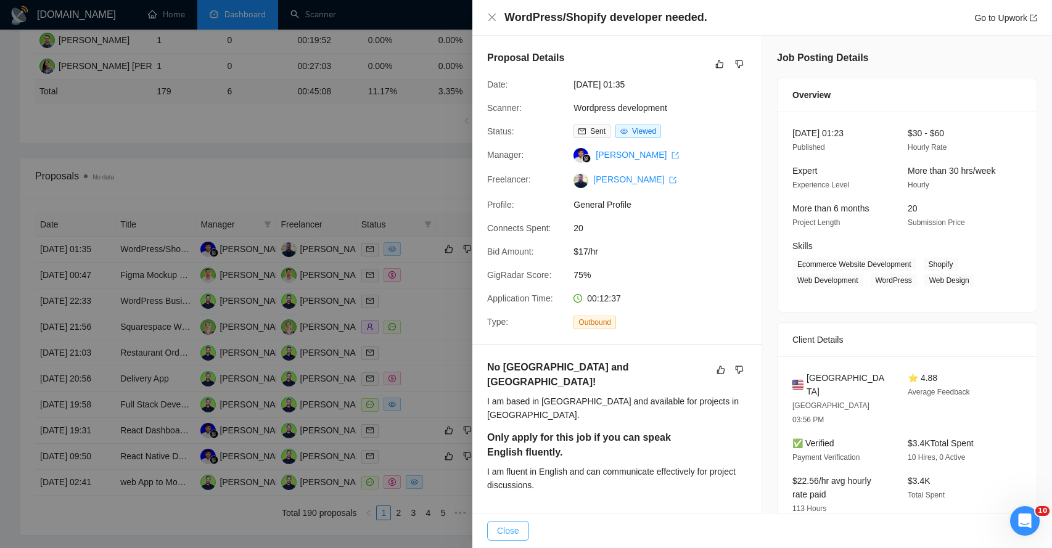
click at [526, 529] on button "Close" at bounding box center [508, 531] width 42 height 20
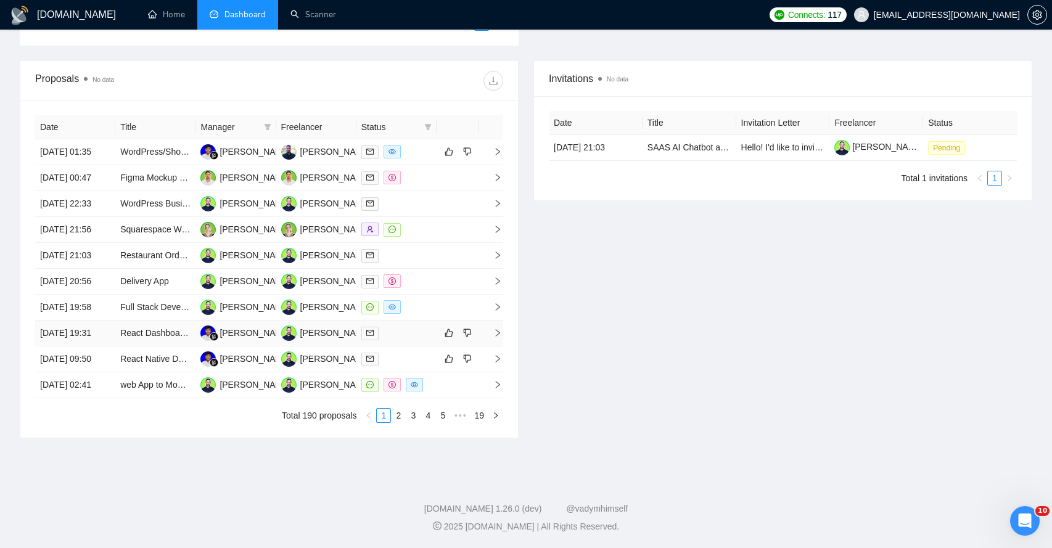
scroll to position [456, 0]
click at [486, 347] on td at bounding box center [491, 334] width 25 height 26
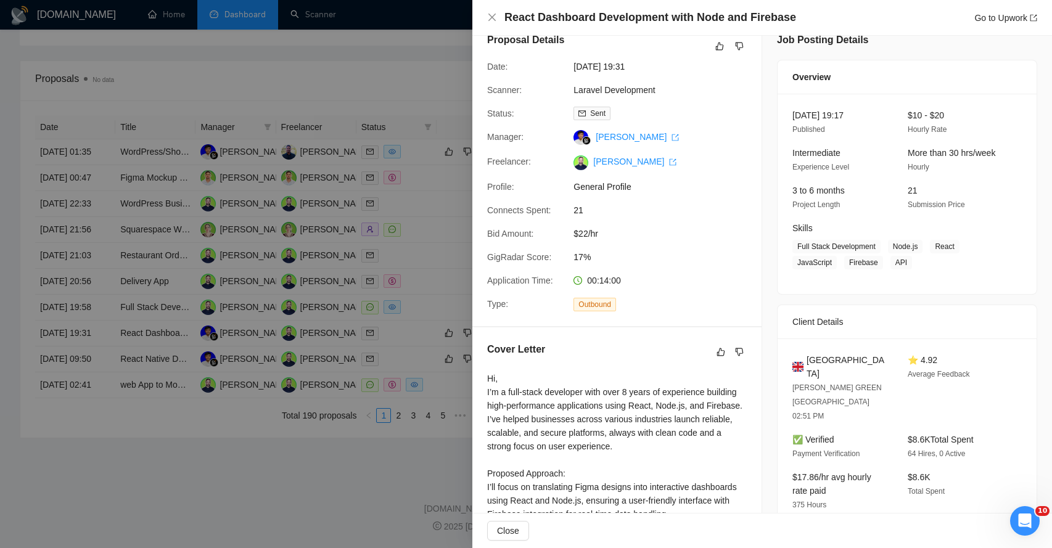
scroll to position [0, 0]
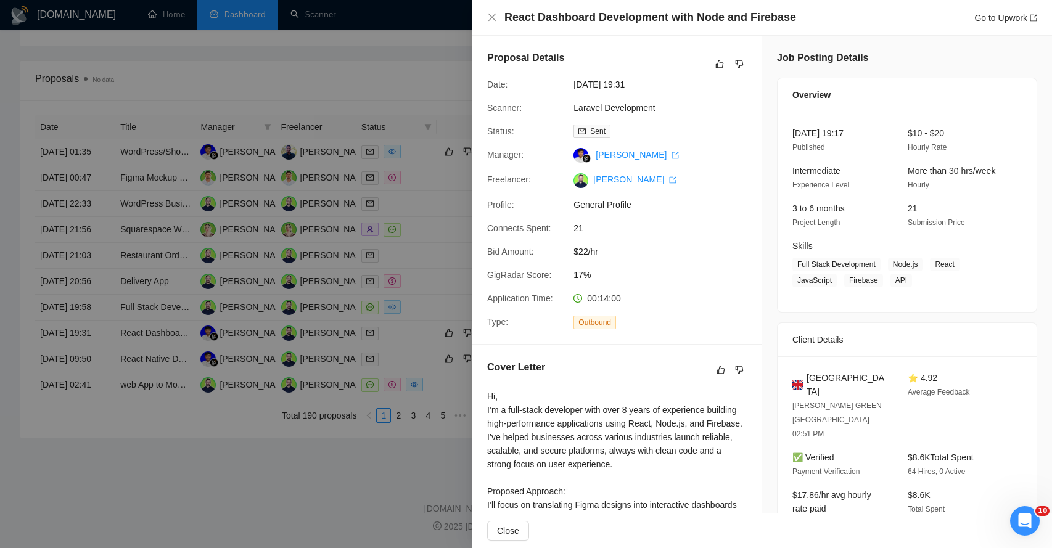
click at [519, 541] on div "Close" at bounding box center [762, 531] width 580 height 35
click at [506, 528] on span "Close" at bounding box center [508, 531] width 22 height 14
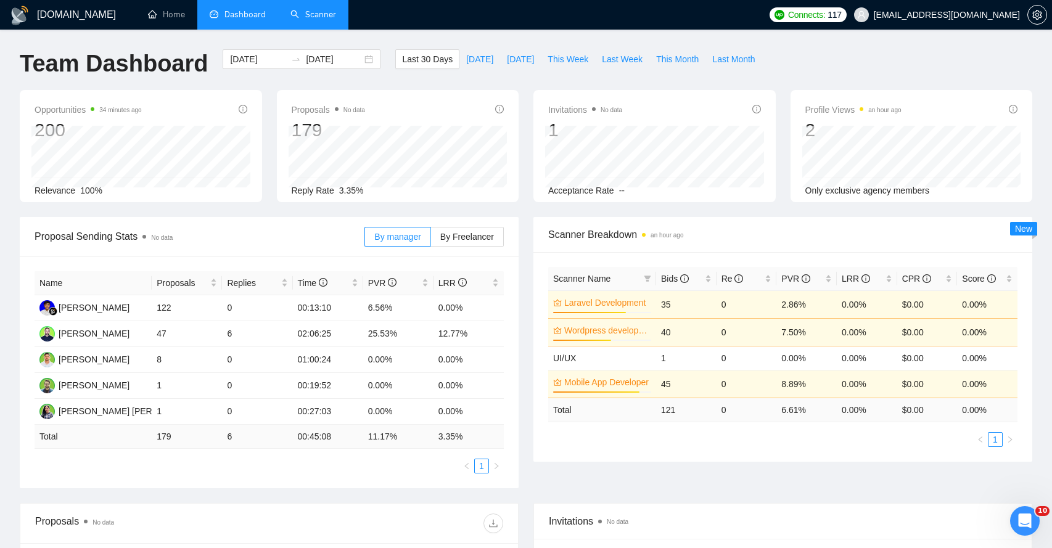
click at [322, 9] on link "Scanner" at bounding box center [313, 14] width 46 height 10
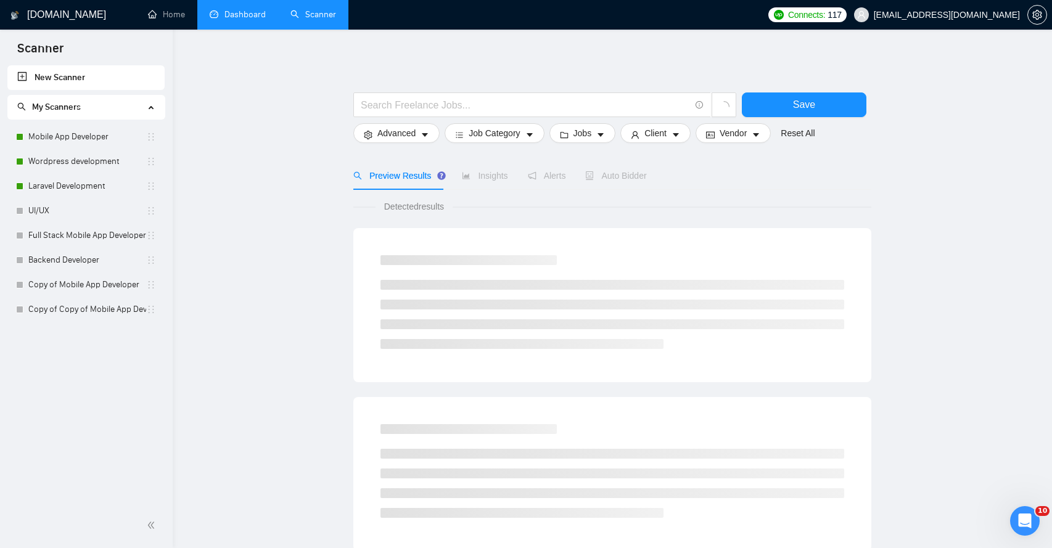
click at [251, 19] on link "Dashboard" at bounding box center [238, 14] width 56 height 10
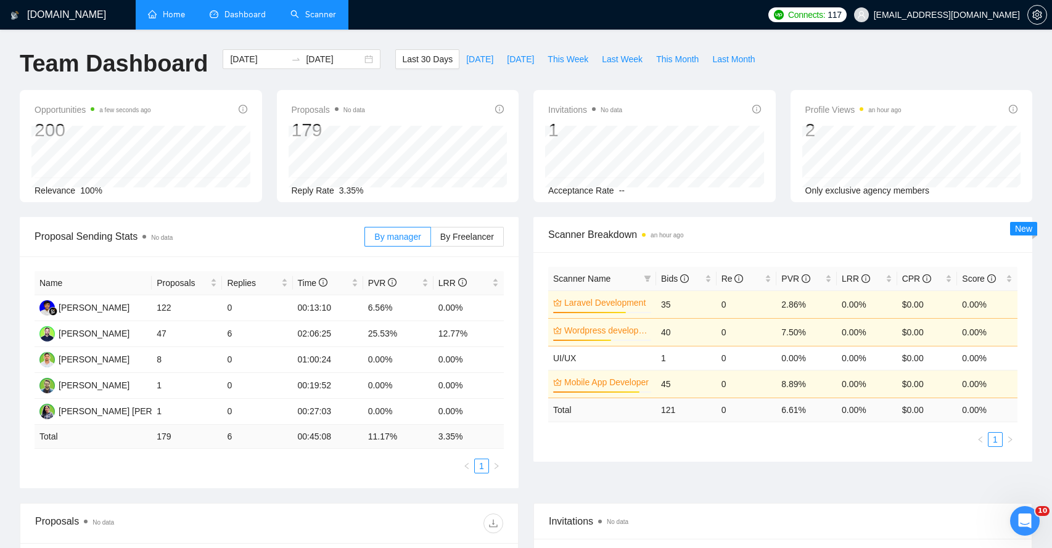
click at [176, 20] on link "Home" at bounding box center [166, 14] width 37 height 10
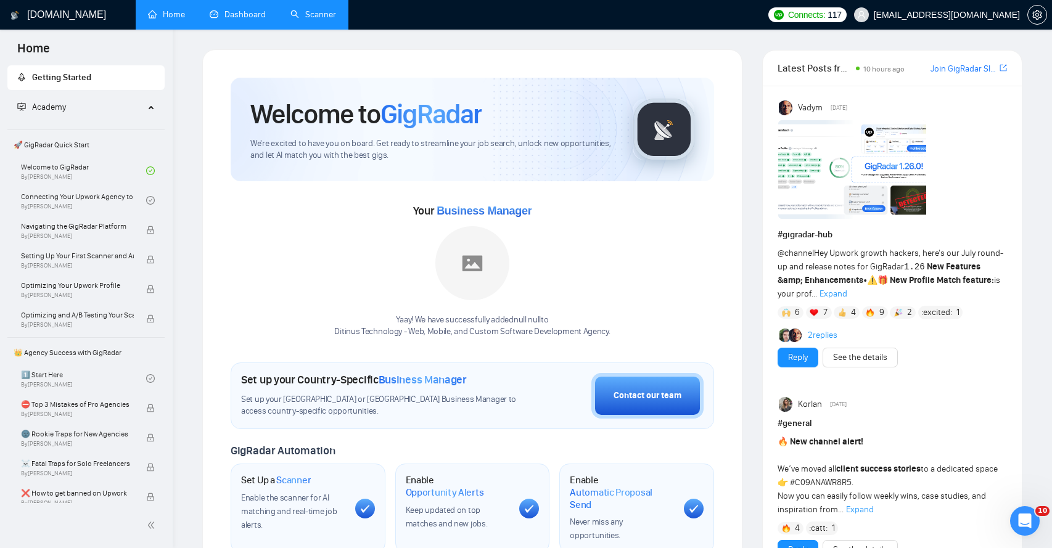
click at [239, 17] on link "Dashboard" at bounding box center [238, 14] width 56 height 10
